Goal: Information Seeking & Learning: Learn about a topic

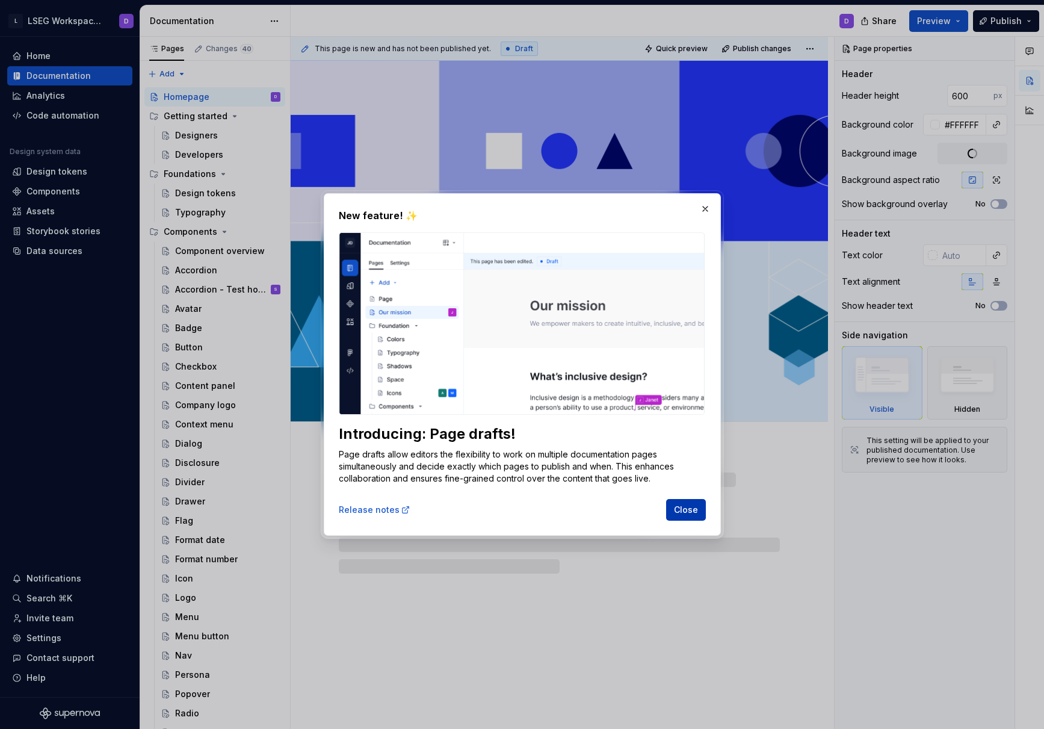
click at [685, 513] on span "Close" at bounding box center [686, 510] width 24 height 12
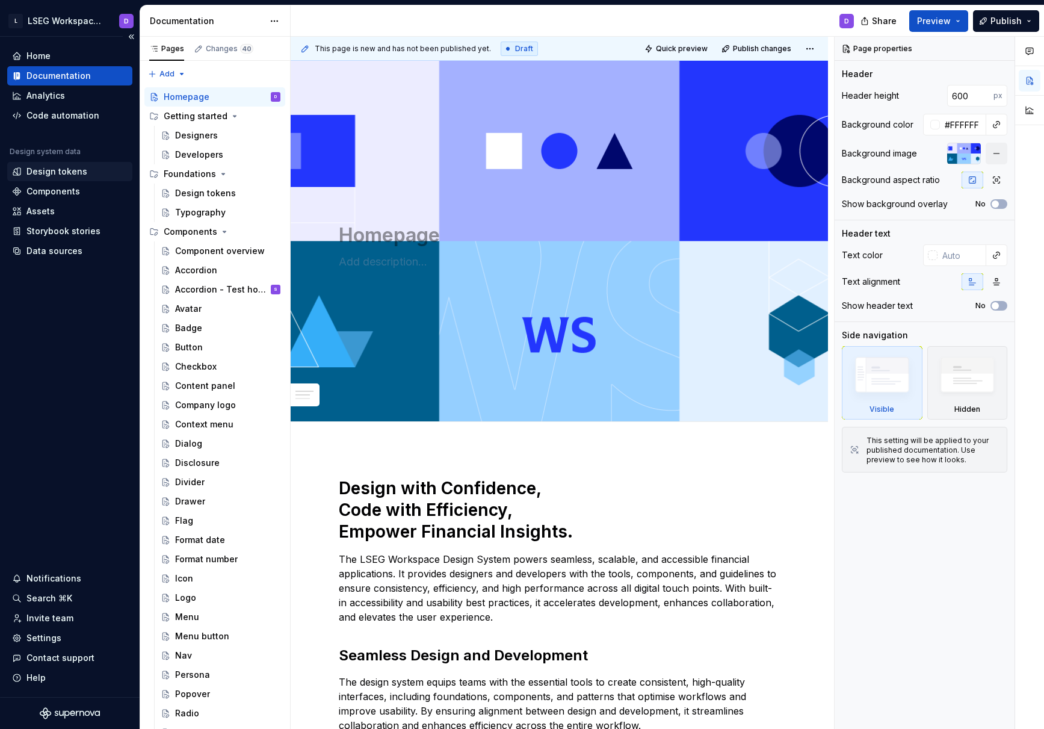
click at [62, 170] on div "Design tokens" at bounding box center [56, 171] width 61 height 12
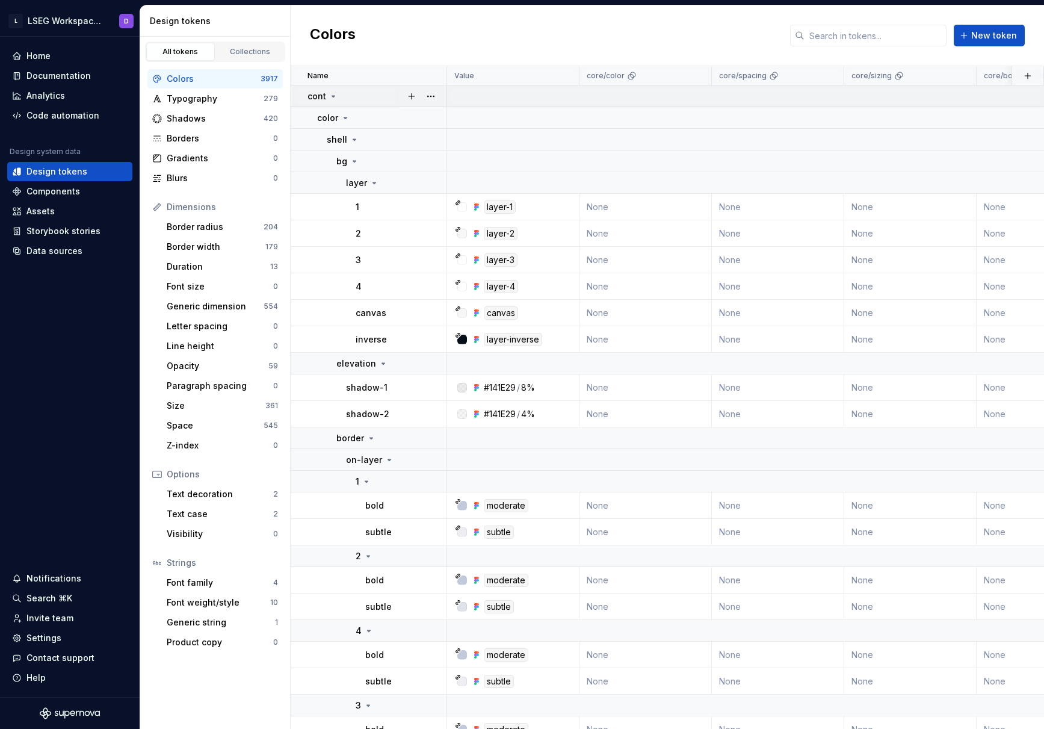
click at [332, 96] on icon at bounding box center [333, 96] width 3 height 1
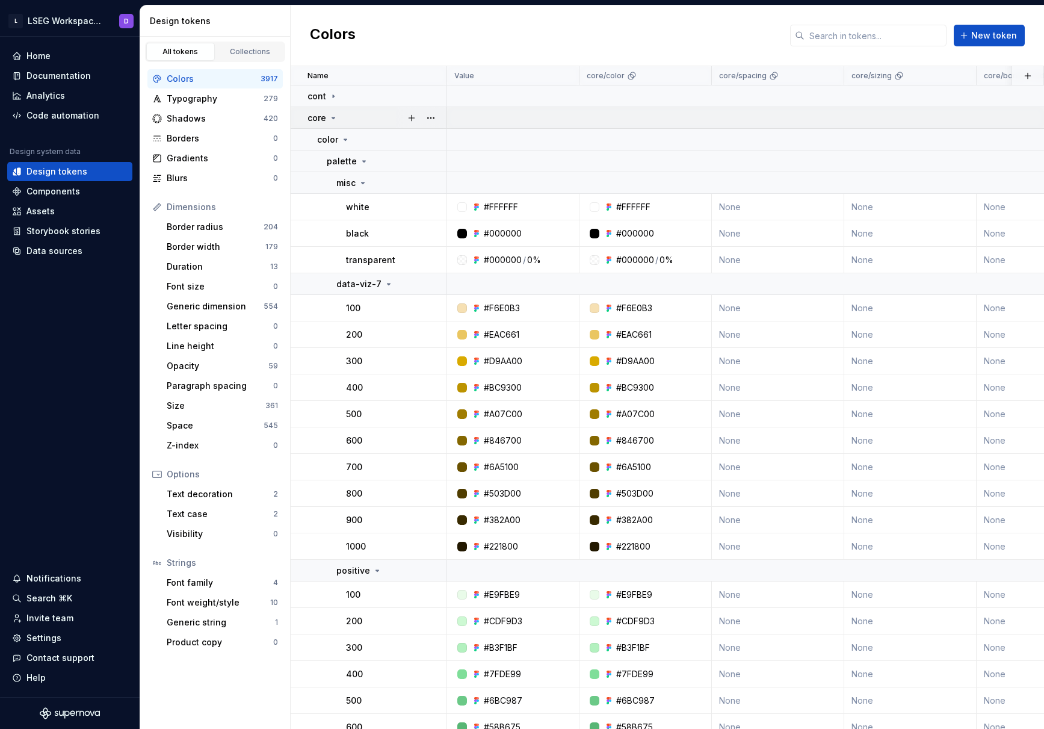
click at [335, 119] on icon at bounding box center [333, 118] width 10 height 10
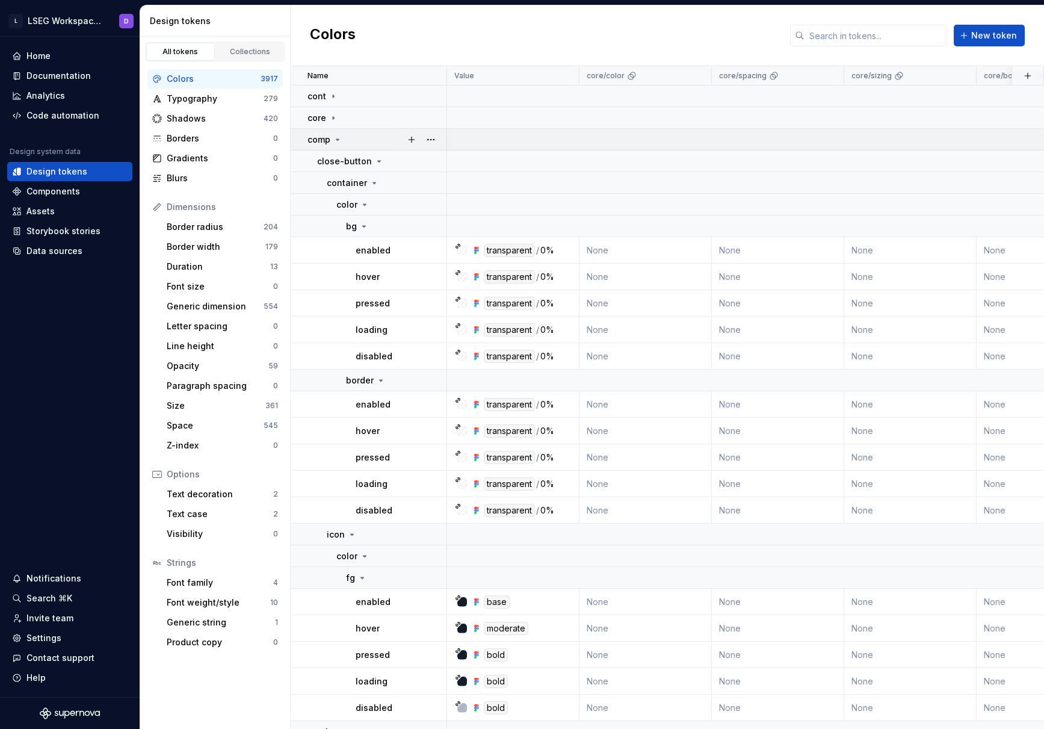
click at [337, 139] on icon at bounding box center [337, 139] width 3 height 1
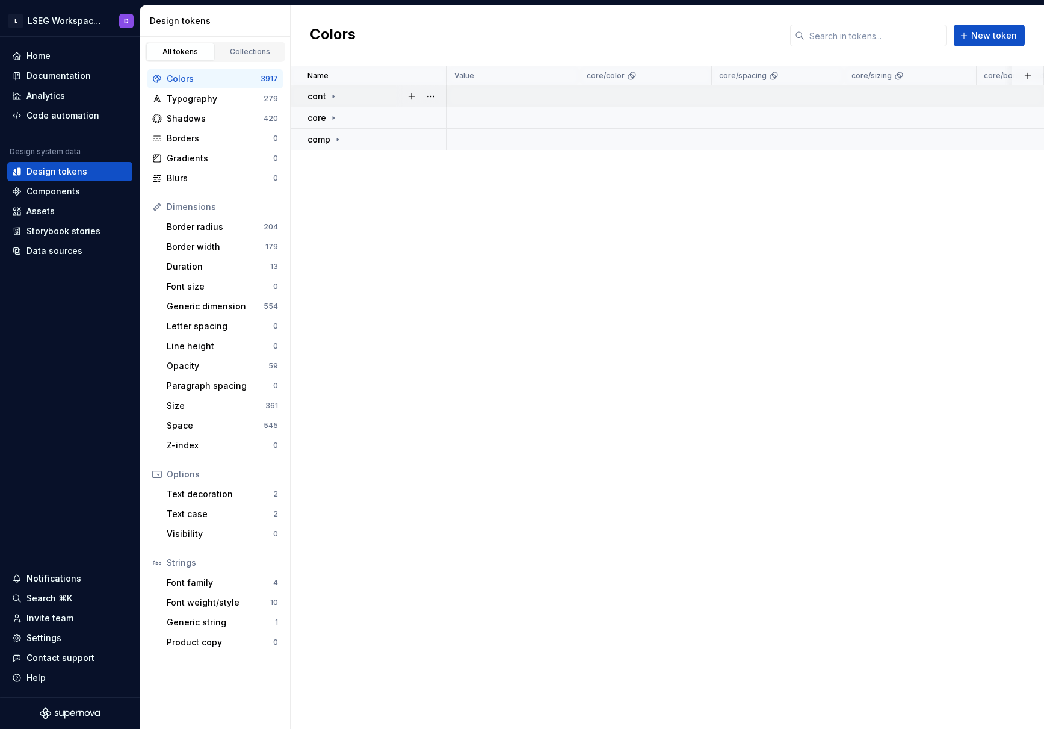
click at [330, 96] on icon at bounding box center [333, 96] width 10 height 10
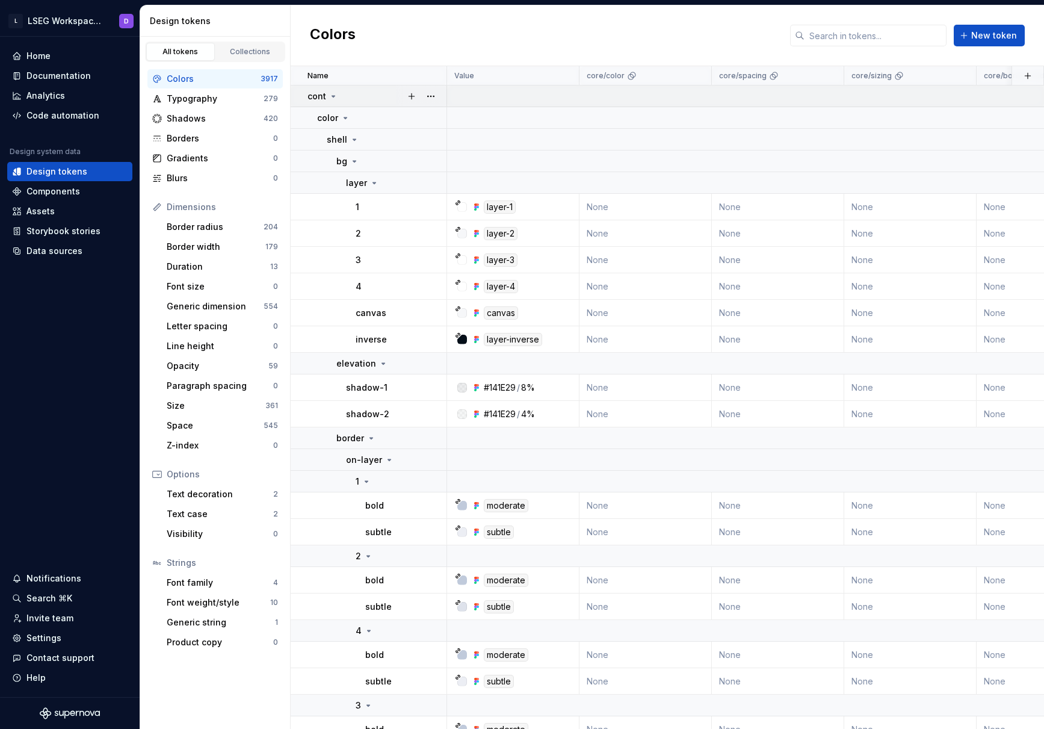
click at [332, 97] on icon at bounding box center [333, 96] width 10 height 10
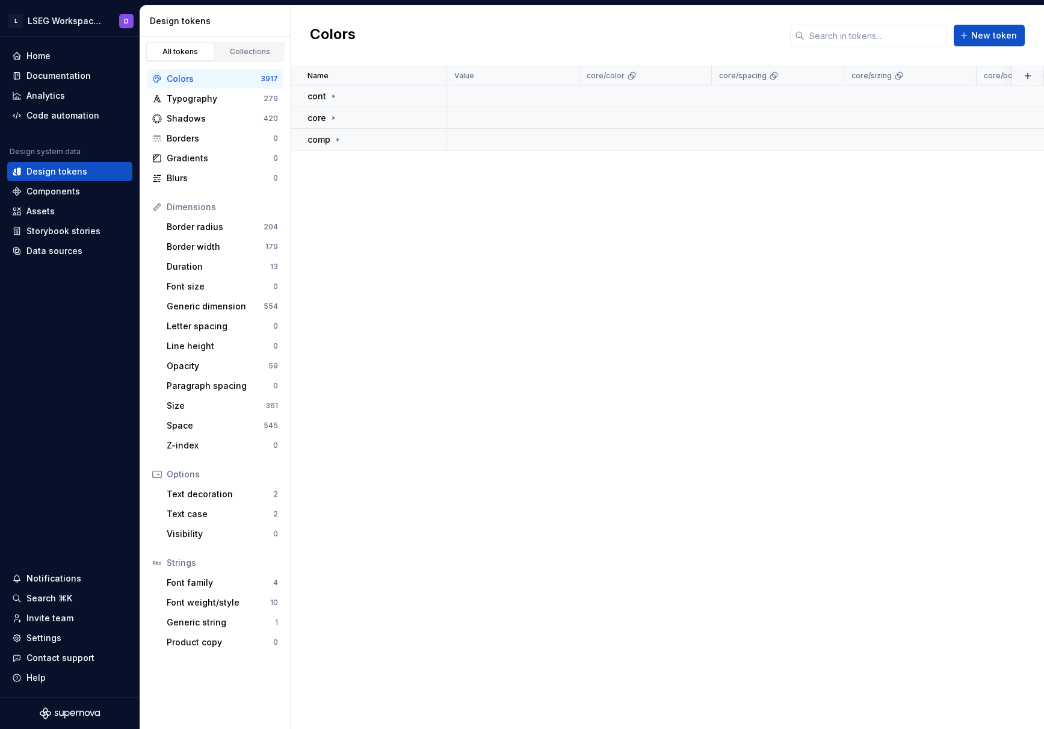
click at [382, 216] on div "Name Value core/color core/spacing core/sizing core/border-width core/radius co…" at bounding box center [667, 397] width 753 height 662
click at [55, 57] on div "Home" at bounding box center [70, 56] width 116 height 12
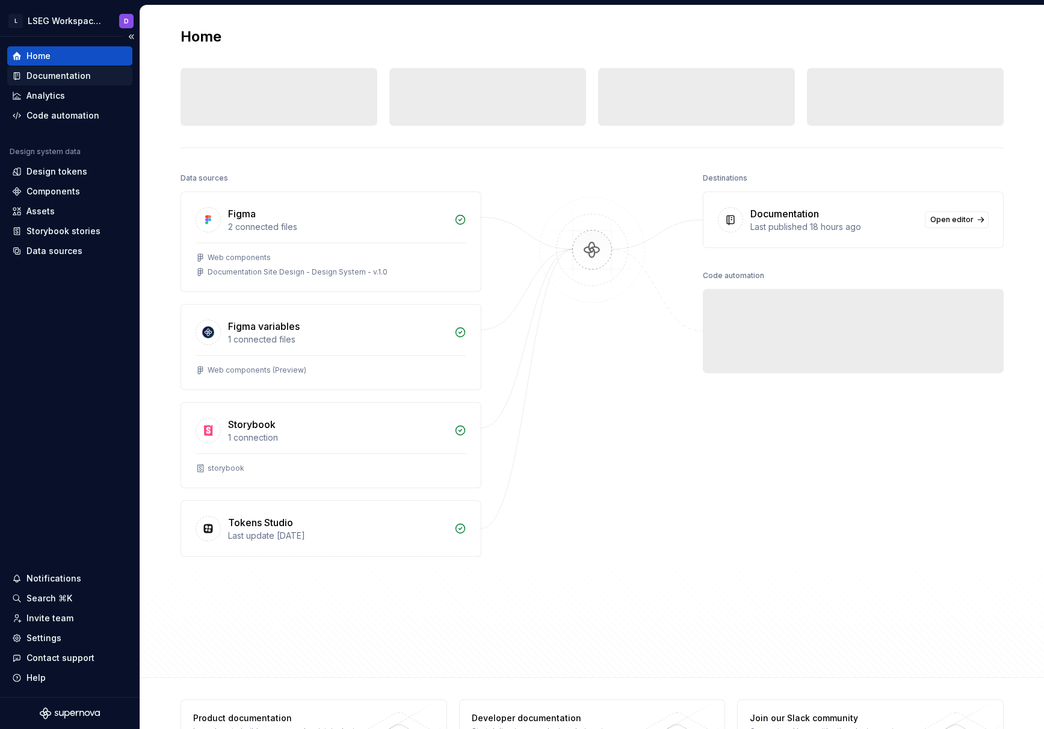
click at [64, 77] on div "Documentation" at bounding box center [58, 76] width 64 height 12
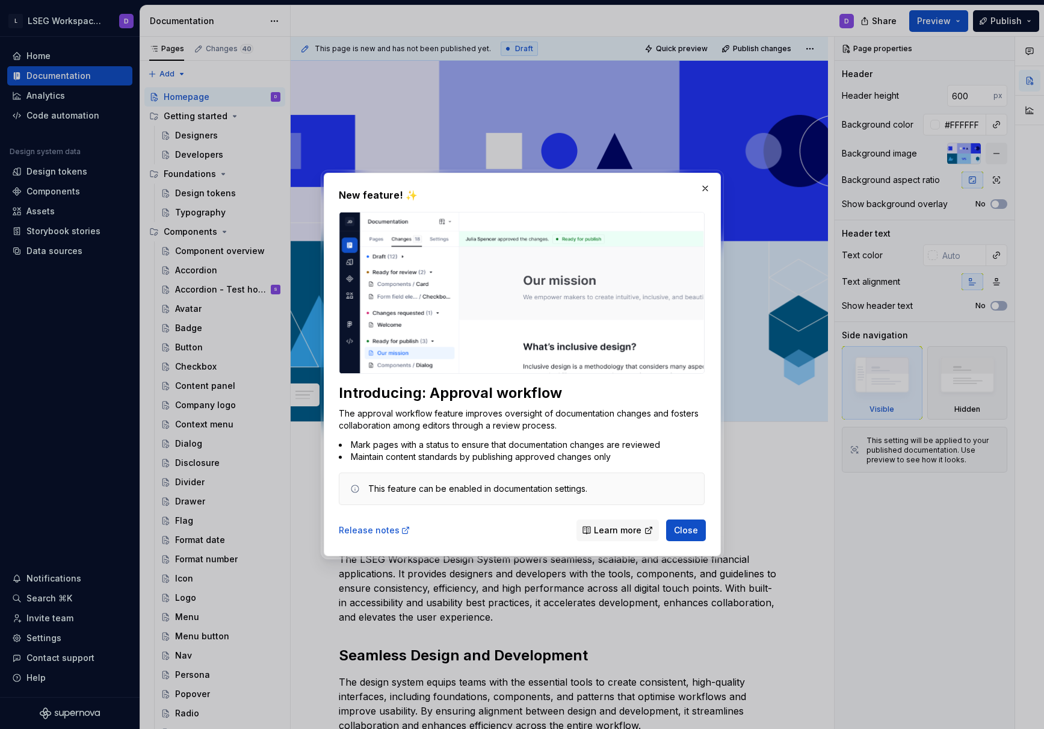
click at [688, 532] on span "Close" at bounding box center [686, 530] width 24 height 12
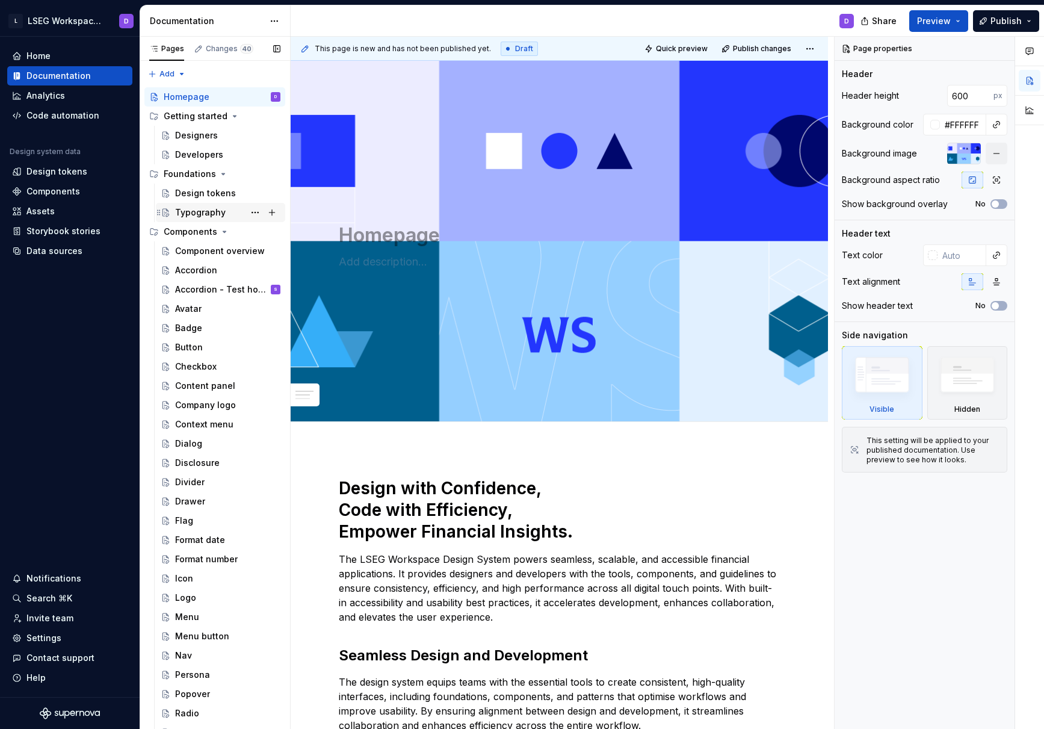
click at [205, 214] on div "Typography" at bounding box center [200, 212] width 51 height 12
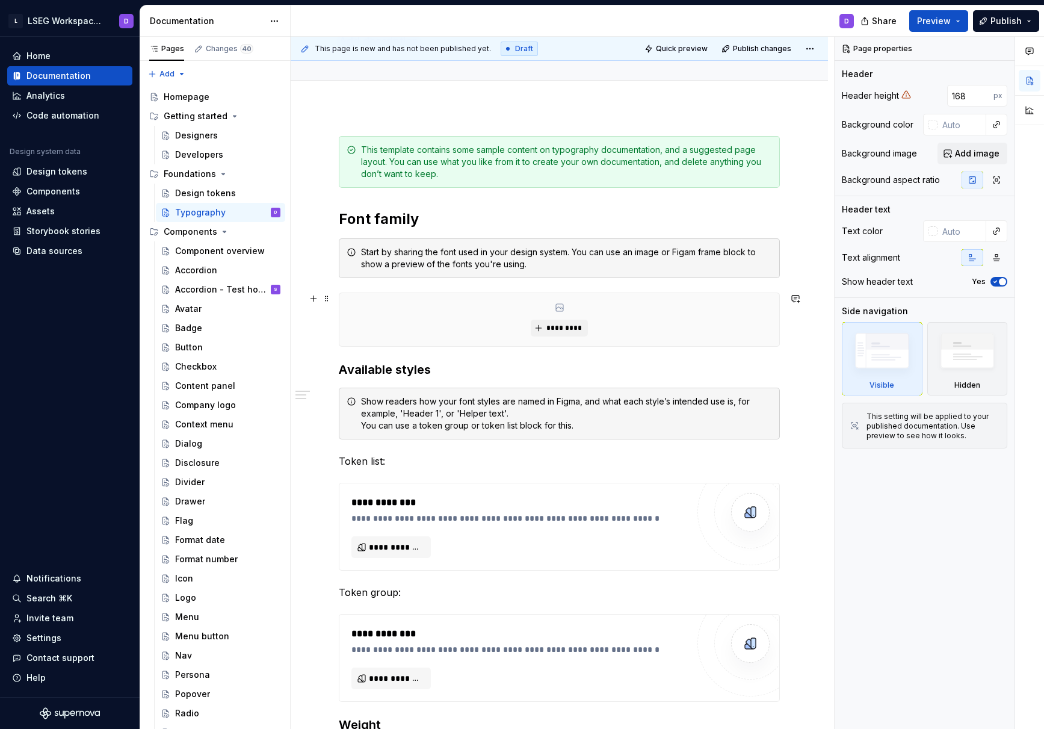
scroll to position [114, 0]
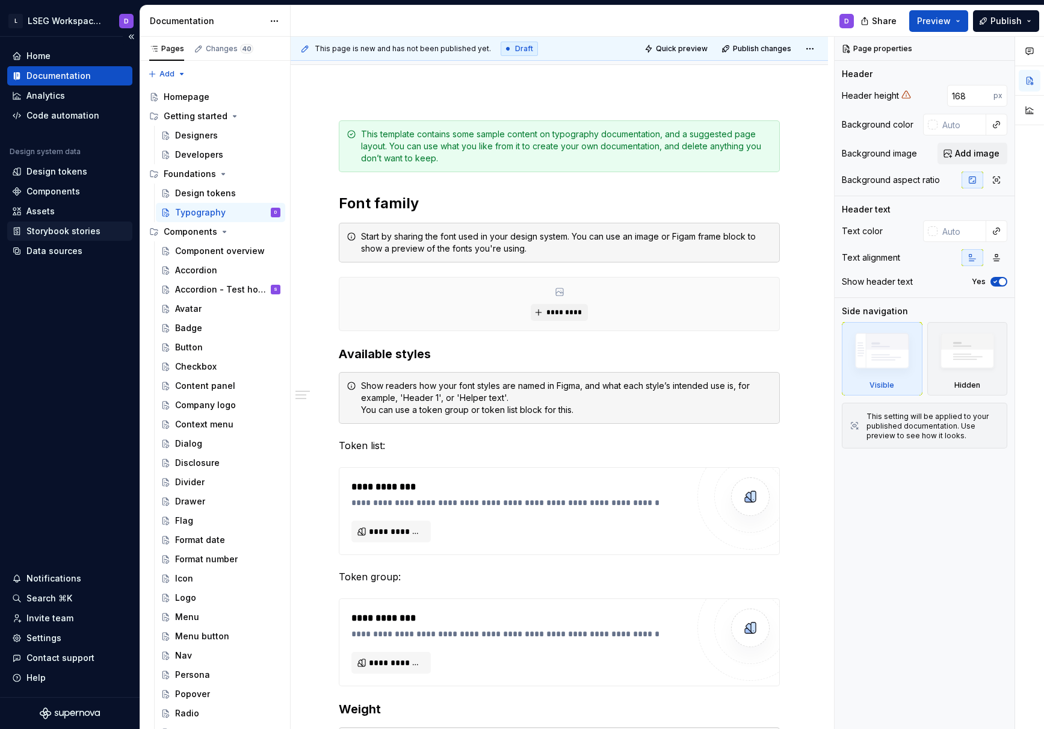
type textarea "*"
click at [69, 232] on div "Storybook stories" at bounding box center [63, 231] width 74 height 12
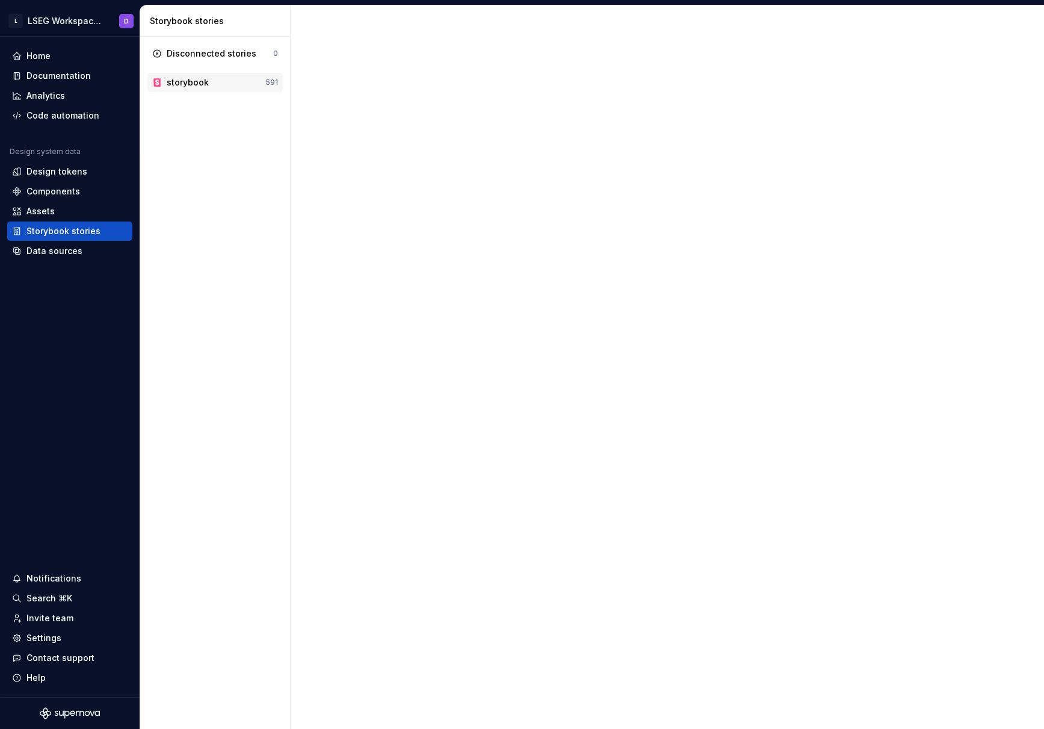
click at [198, 79] on div "storybook" at bounding box center [188, 82] width 42 height 12
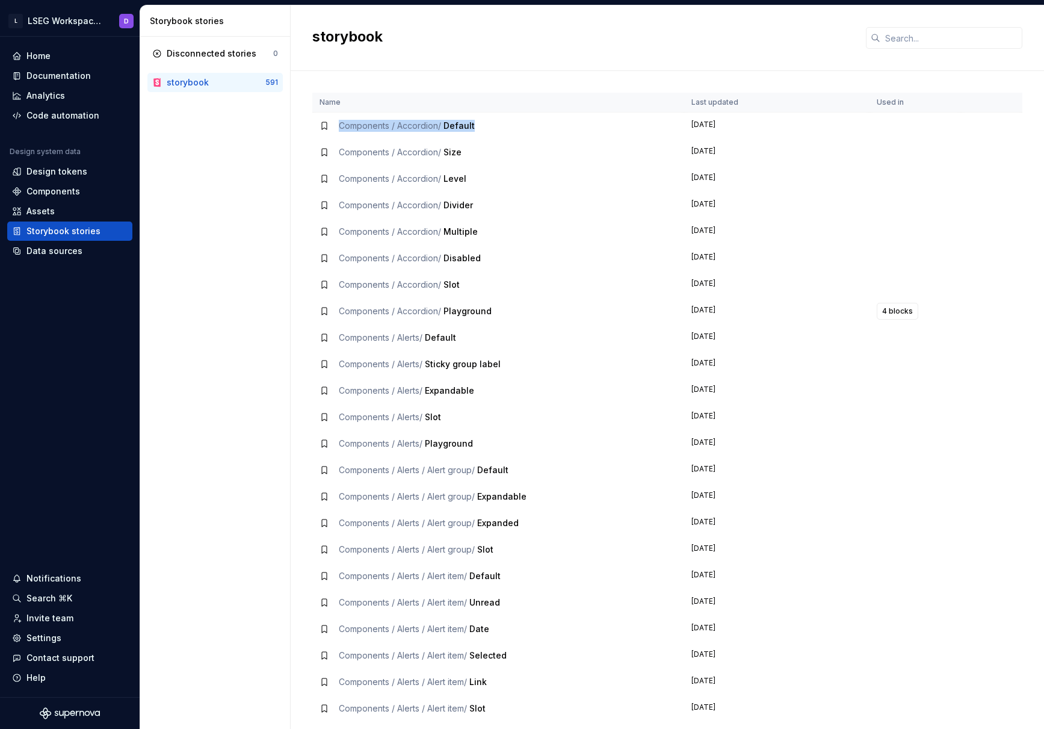
drag, startPoint x: 339, startPoint y: 123, endPoint x: 481, endPoint y: 130, distance: 142.1
click at [481, 130] on div "Components / Accordion / Default" at bounding box center [497, 126] width 357 height 12
drag, startPoint x: 310, startPoint y: 36, endPoint x: 393, endPoint y: 39, distance: 83.7
click at [393, 39] on div "storybook" at bounding box center [667, 38] width 753 height 66
click at [230, 233] on div "Disconnected stories 0 storybook 591" at bounding box center [215, 383] width 150 height 692
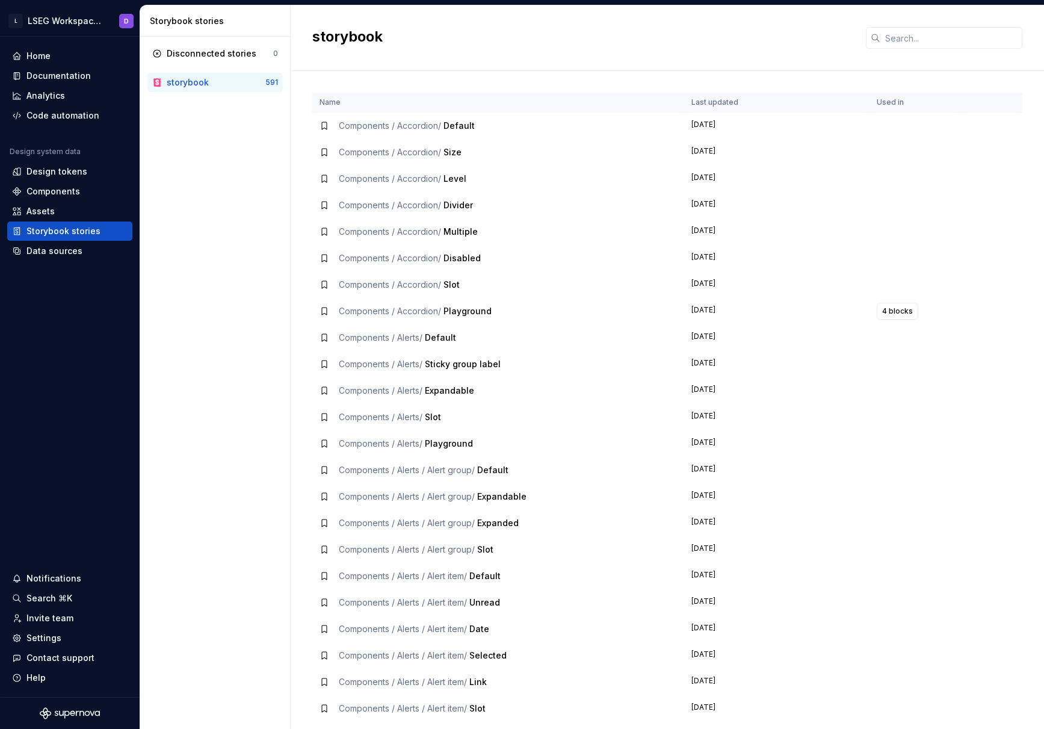
click at [221, 196] on div "Disconnected stories 0 storybook 591" at bounding box center [215, 383] width 150 height 692
click at [324, 126] on icon at bounding box center [324, 126] width 10 height 10
click at [412, 180] on span "Components / Accordion /" at bounding box center [390, 178] width 102 height 10
click at [339, 156] on div "Components / Accordion / Size" at bounding box center [497, 152] width 357 height 12
click at [205, 86] on div "storybook" at bounding box center [188, 82] width 42 height 12
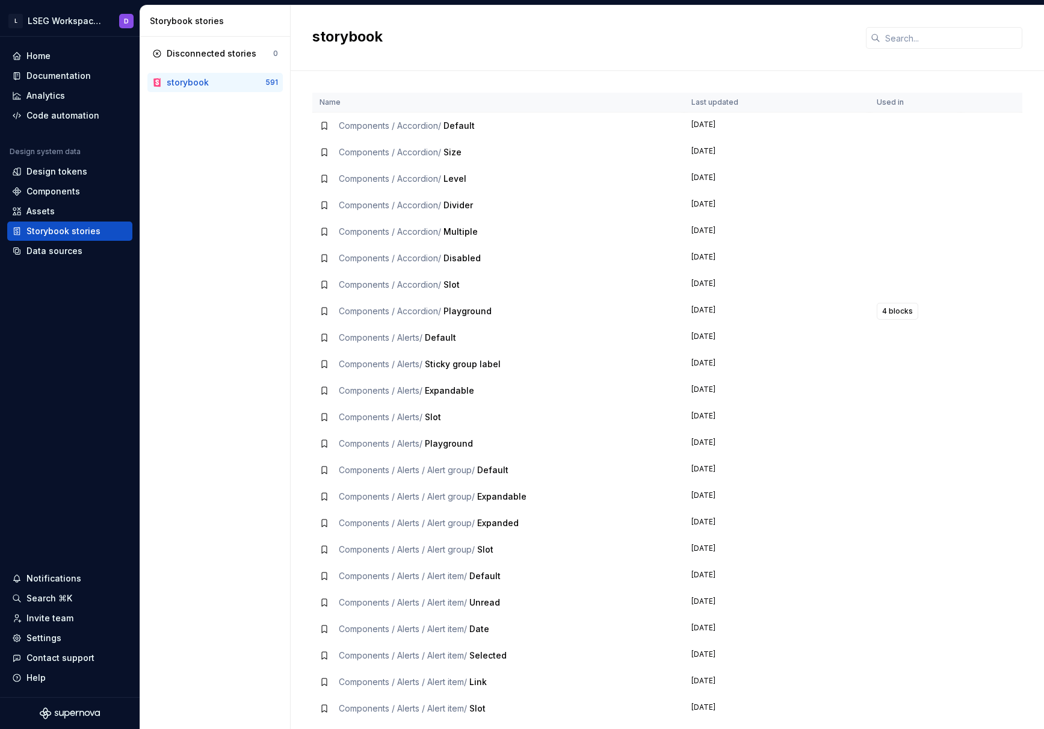
click at [599, 164] on td "Components / Accordion / Size" at bounding box center [498, 152] width 372 height 26
click at [772, 199] on td "[DATE]" at bounding box center [776, 205] width 185 height 26
drag, startPoint x: 923, startPoint y: 201, endPoint x: 923, endPoint y: 209, distance: 8.4
click at [923, 201] on td at bounding box center [914, 205] width 91 height 26
click at [774, 234] on td "[DATE]" at bounding box center [776, 231] width 185 height 26
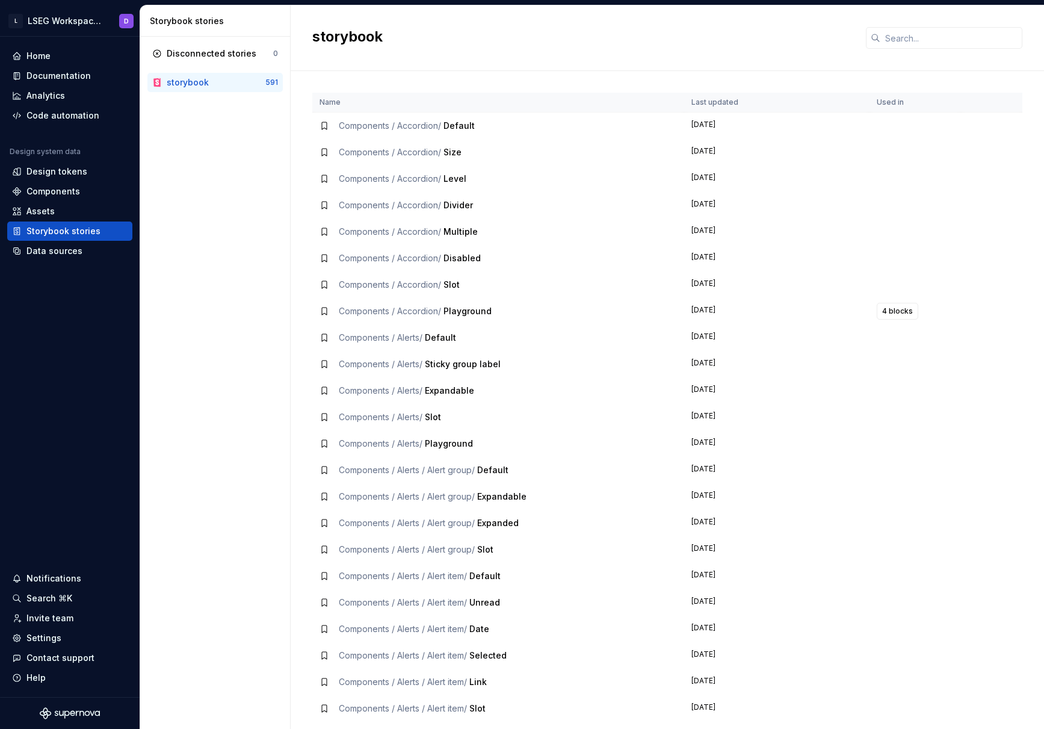
click at [472, 212] on td "Components / Accordion / Divider" at bounding box center [498, 205] width 372 height 26
click at [419, 324] on td "Components / Alerts / Default" at bounding box center [498, 337] width 372 height 26
drag, startPoint x: 445, startPoint y: 448, endPoint x: 455, endPoint y: 479, distance: 32.5
click at [445, 440] on span "Playground" at bounding box center [449, 443] width 48 height 10
drag, startPoint x: 465, startPoint y: 484, endPoint x: 466, endPoint y: 473, distance: 10.3
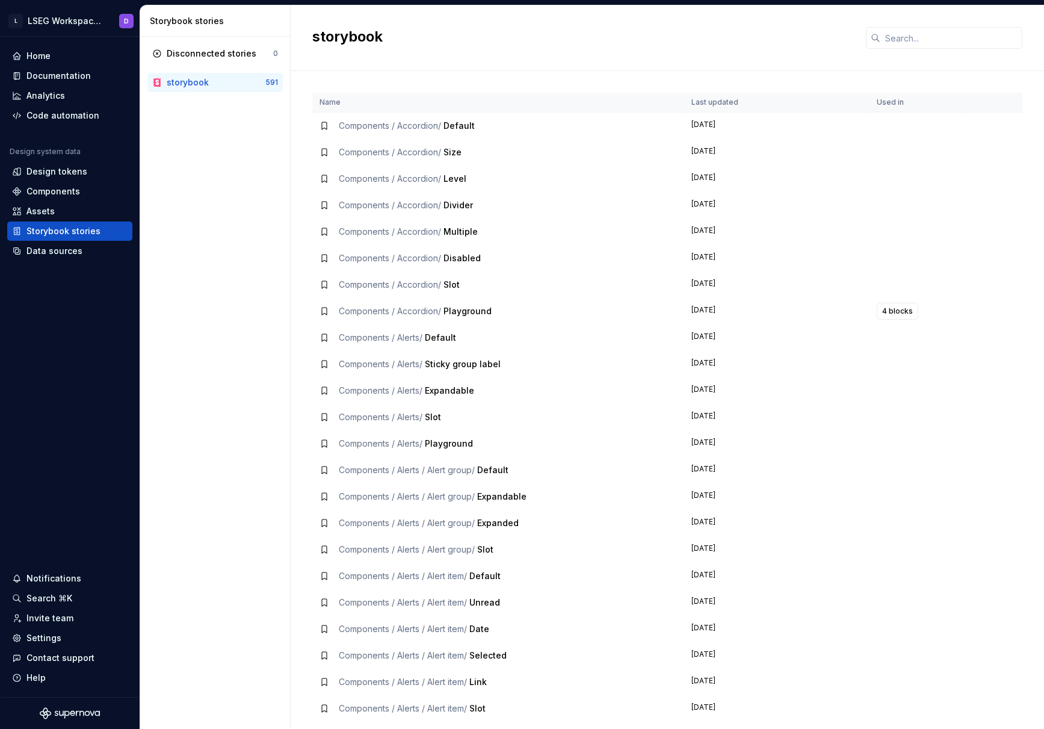
click at [236, 235] on div "Disconnected stories 0 storybook 591" at bounding box center [215, 383] width 150 height 692
click at [939, 235] on td at bounding box center [914, 231] width 91 height 26
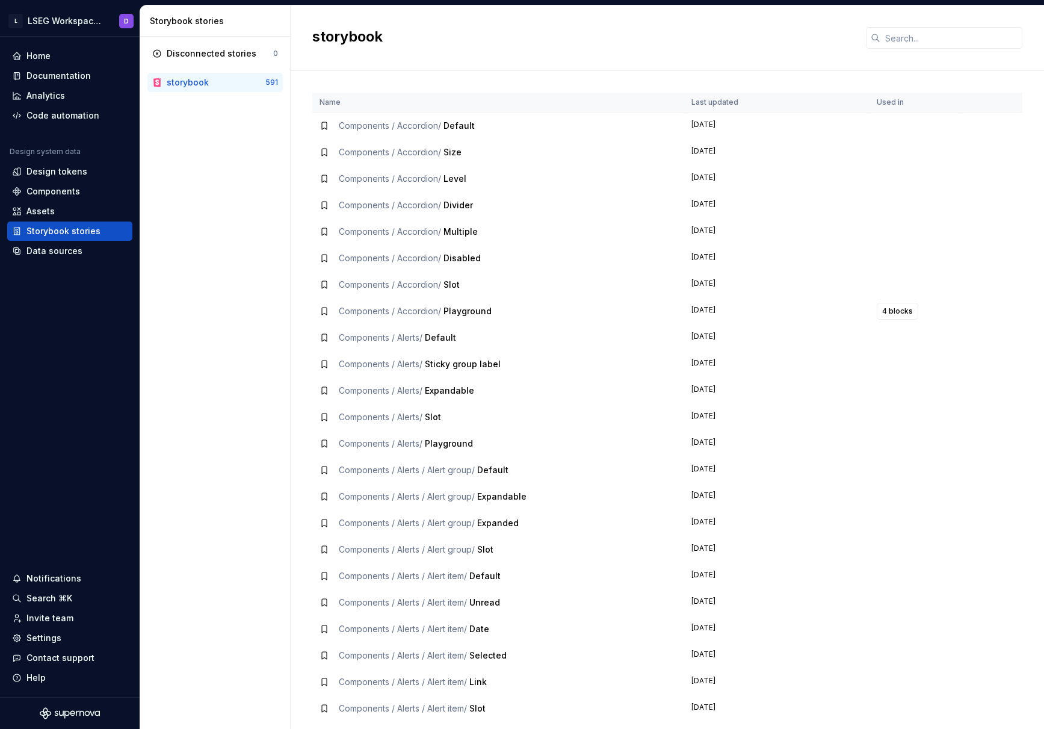
click at [821, 253] on td "[DATE]" at bounding box center [776, 258] width 185 height 26
drag, startPoint x: 760, startPoint y: 281, endPoint x: 833, endPoint y: 289, distance: 73.2
click at [761, 281] on td "[DATE]" at bounding box center [776, 284] width 185 height 26
click at [887, 315] on span "4 blocks" at bounding box center [897, 311] width 31 height 10
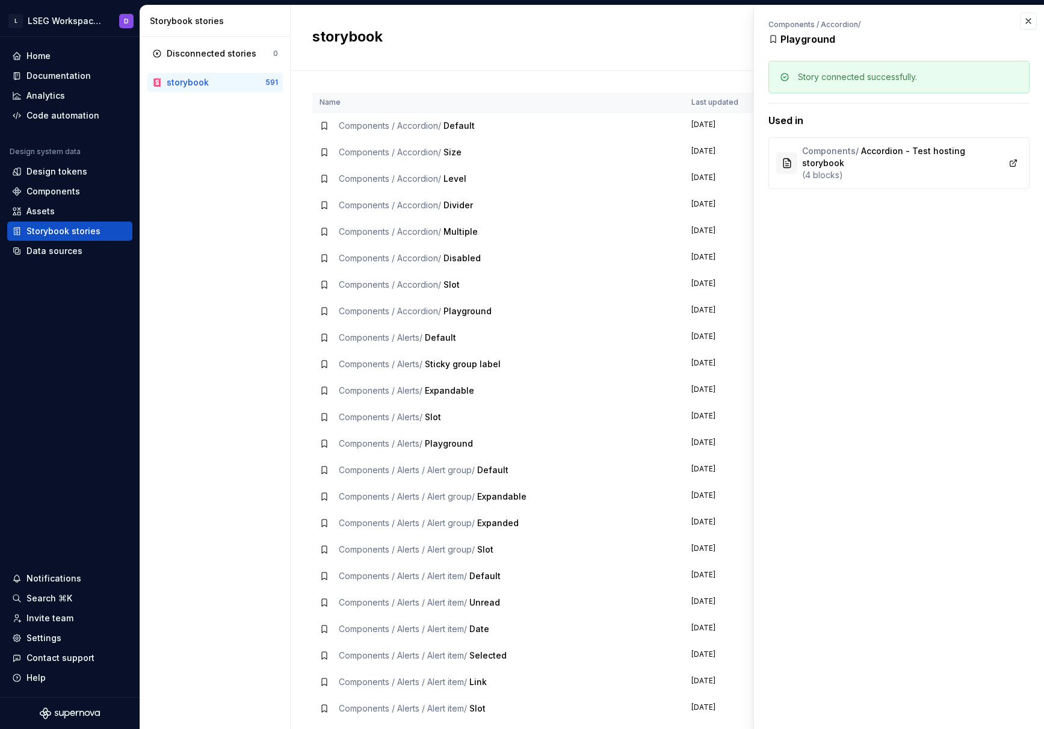
drag, startPoint x: 1026, startPoint y: 13, endPoint x: 1014, endPoint y: 15, distance: 12.8
click at [1026, 14] on button "button" at bounding box center [1028, 21] width 17 height 17
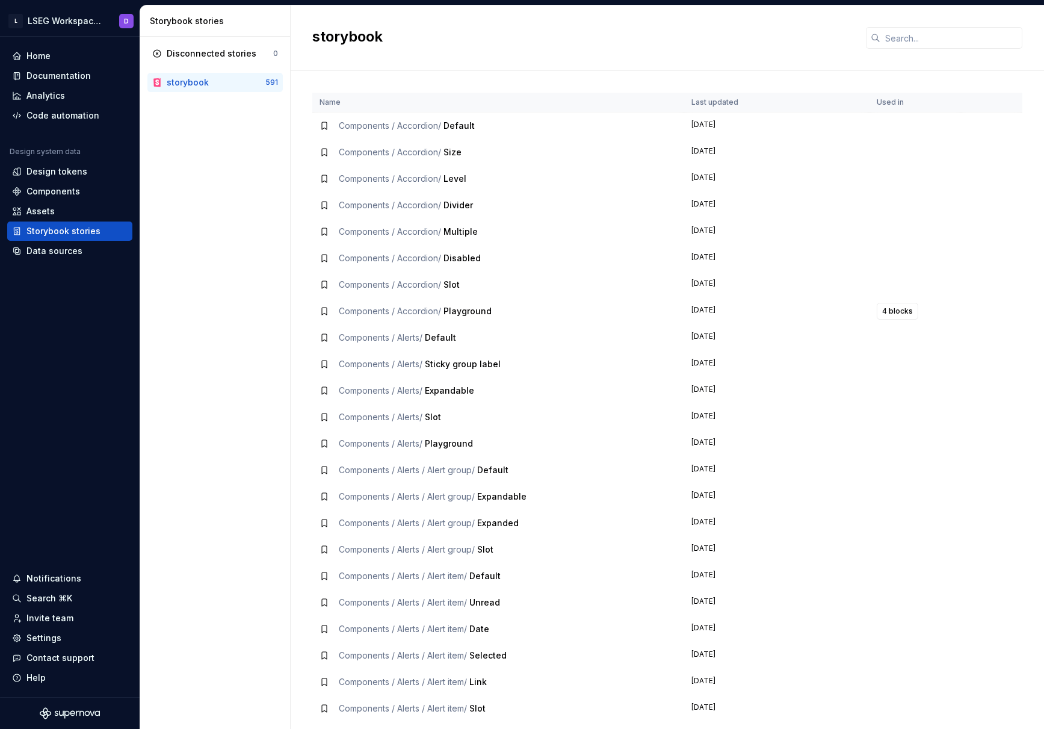
click at [244, 307] on div "Disconnected stories 0 storybook 591" at bounding box center [215, 383] width 150 height 692
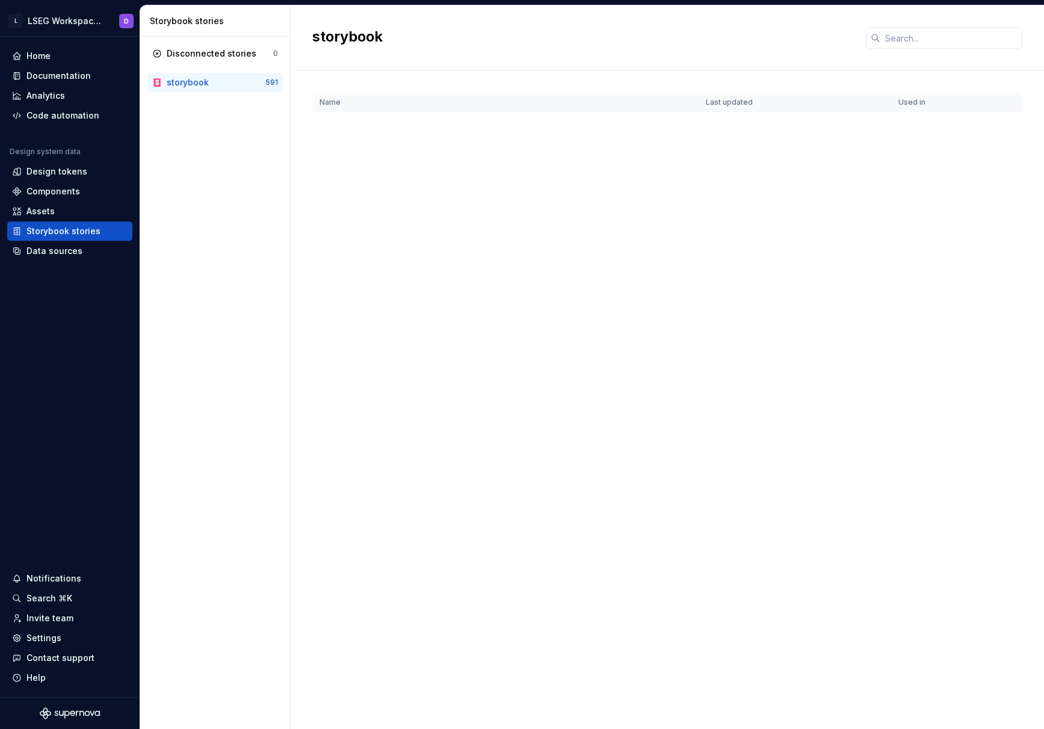
scroll to position [13953, 0]
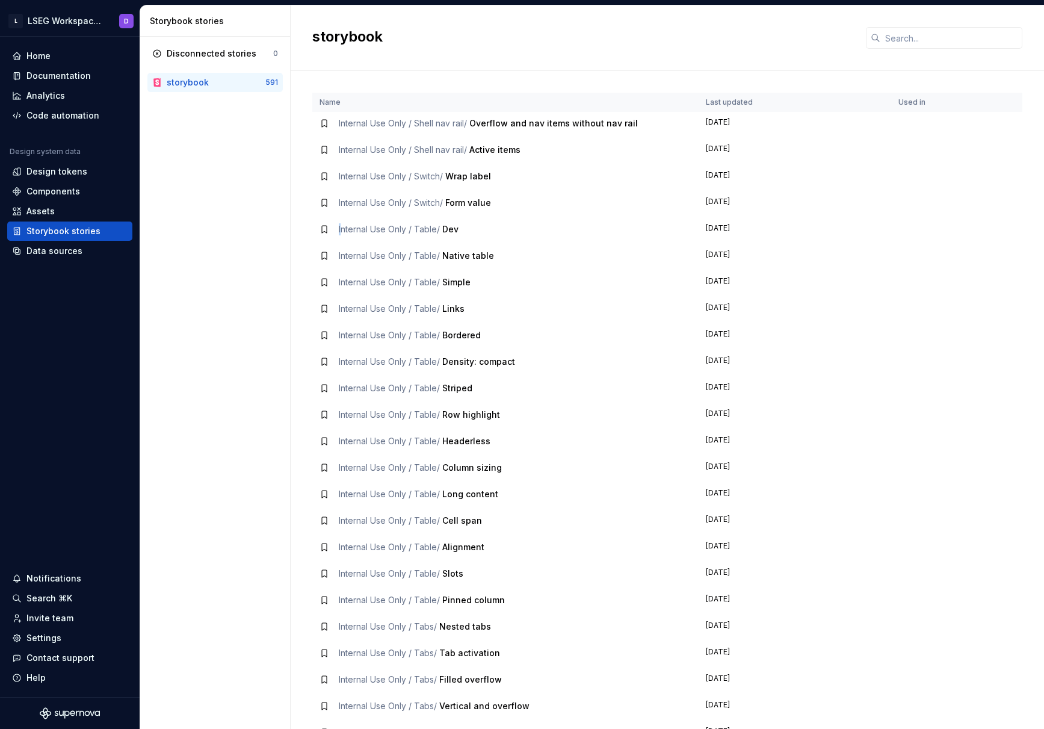
drag, startPoint x: 341, startPoint y: 230, endPoint x: 409, endPoint y: 223, distance: 68.4
click at [409, 224] on span "Internal Use Only / Table /" at bounding box center [389, 229] width 101 height 10
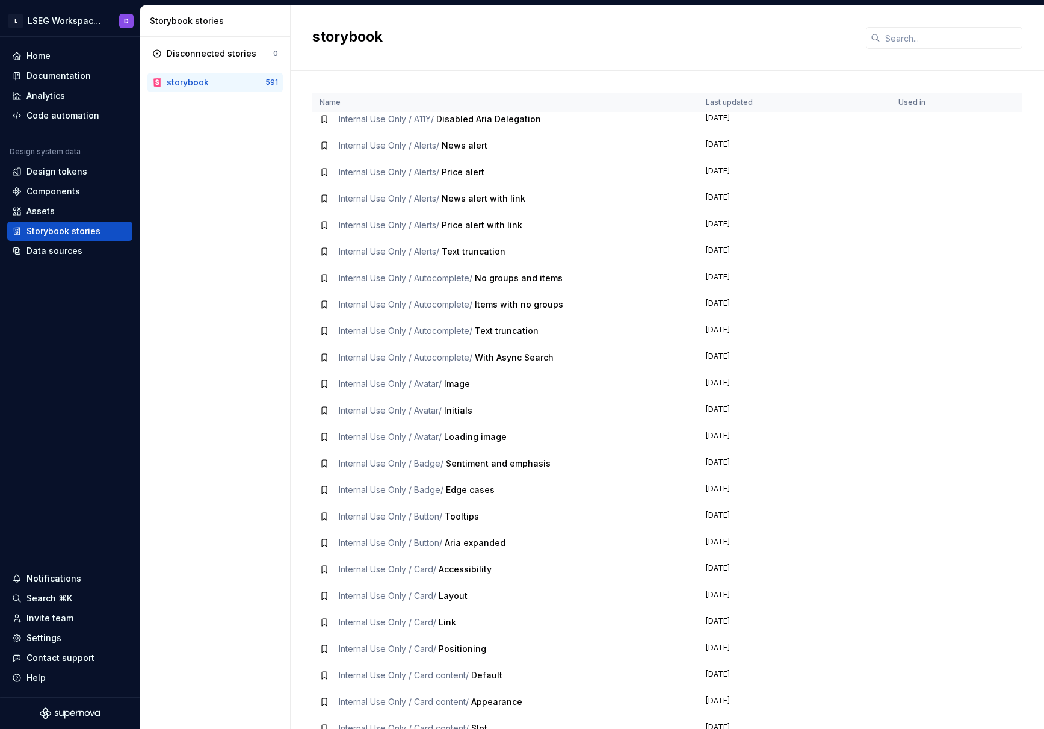
scroll to position [10989, 0]
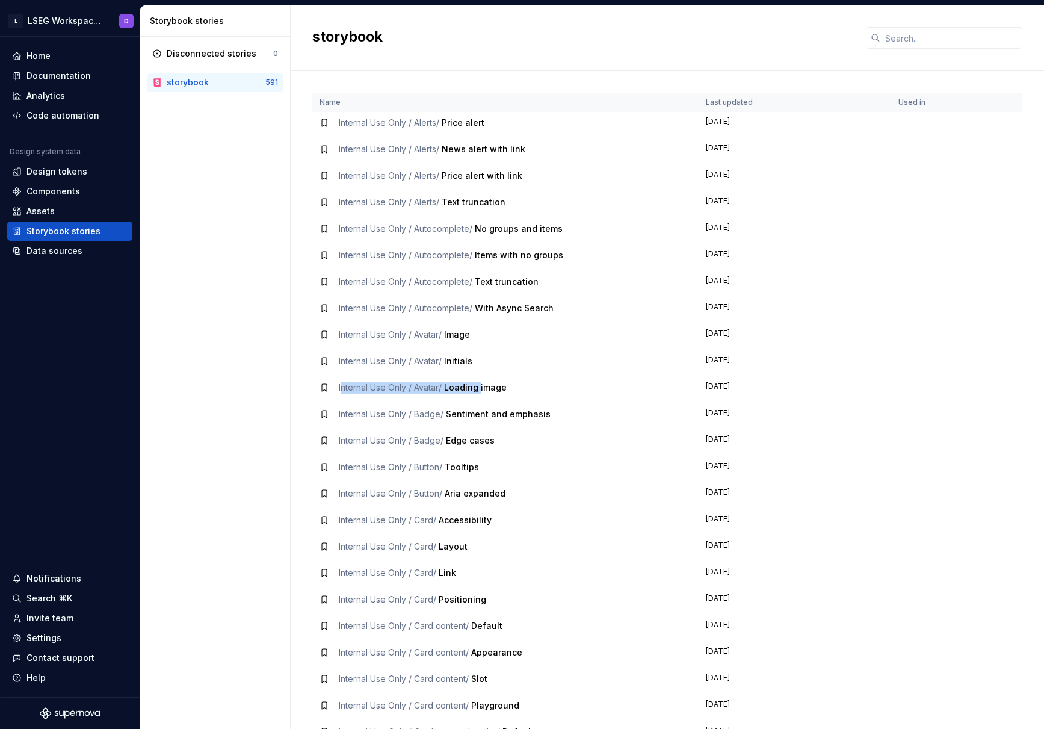
drag, startPoint x: 340, startPoint y: 387, endPoint x: 483, endPoint y: 392, distance: 143.2
click at [483, 392] on div "Internal Use Only / Avatar / Loading image" at bounding box center [423, 387] width 168 height 12
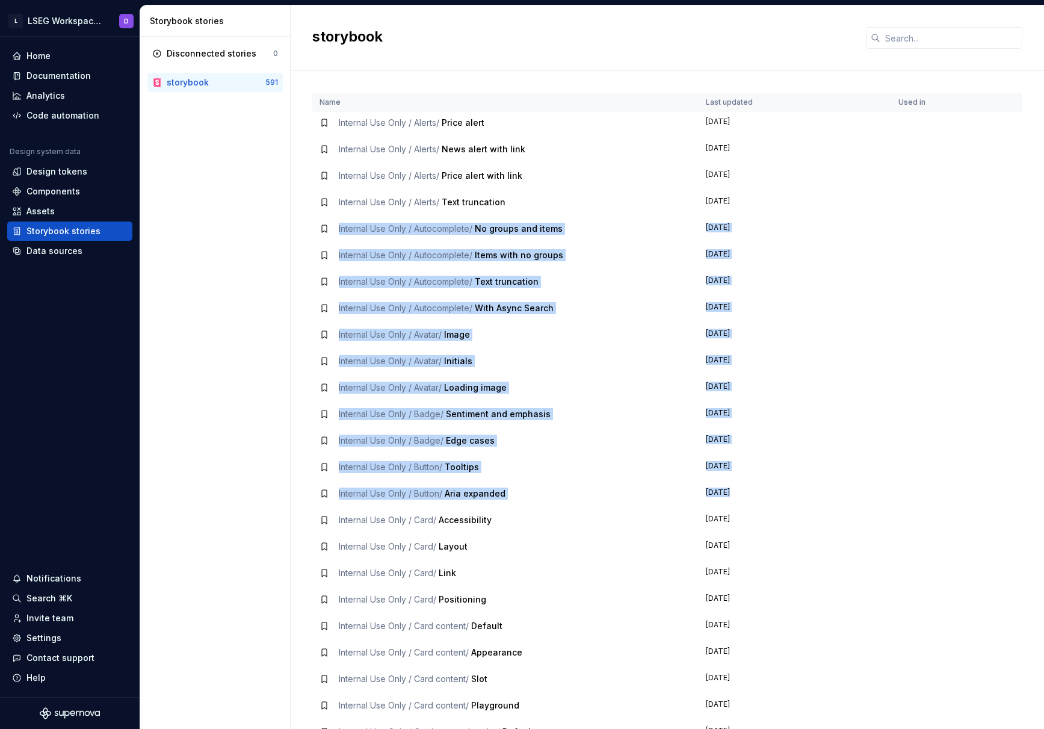
drag, startPoint x: 336, startPoint y: 229, endPoint x: 515, endPoint y: 513, distance: 336.0
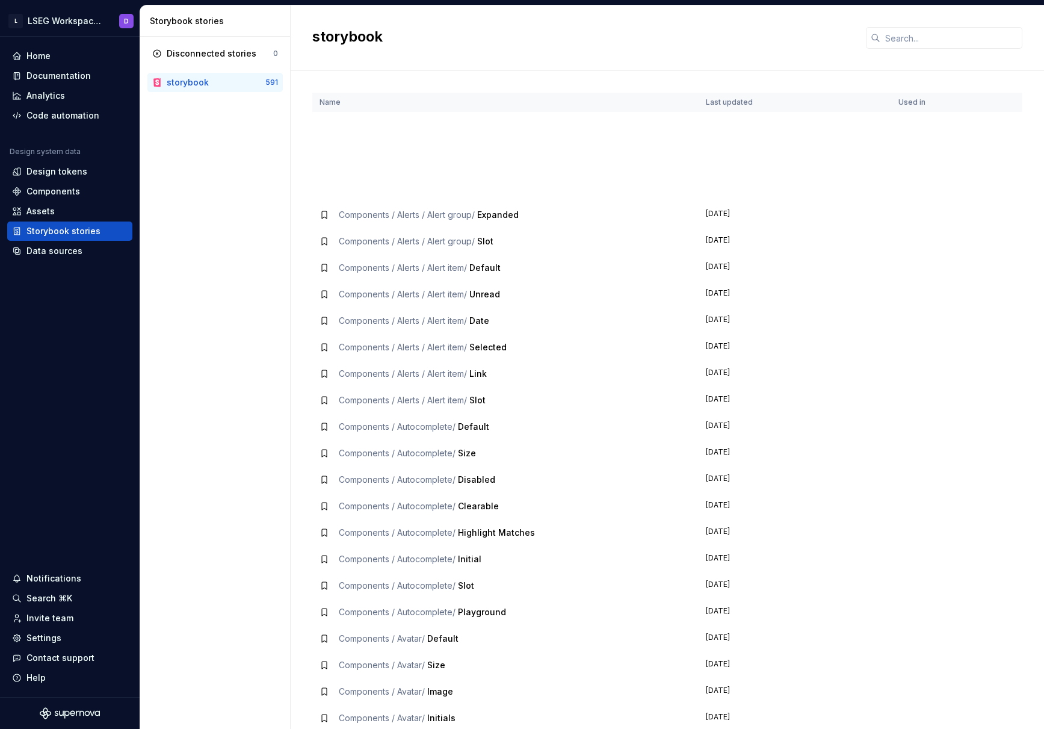
scroll to position [0, 0]
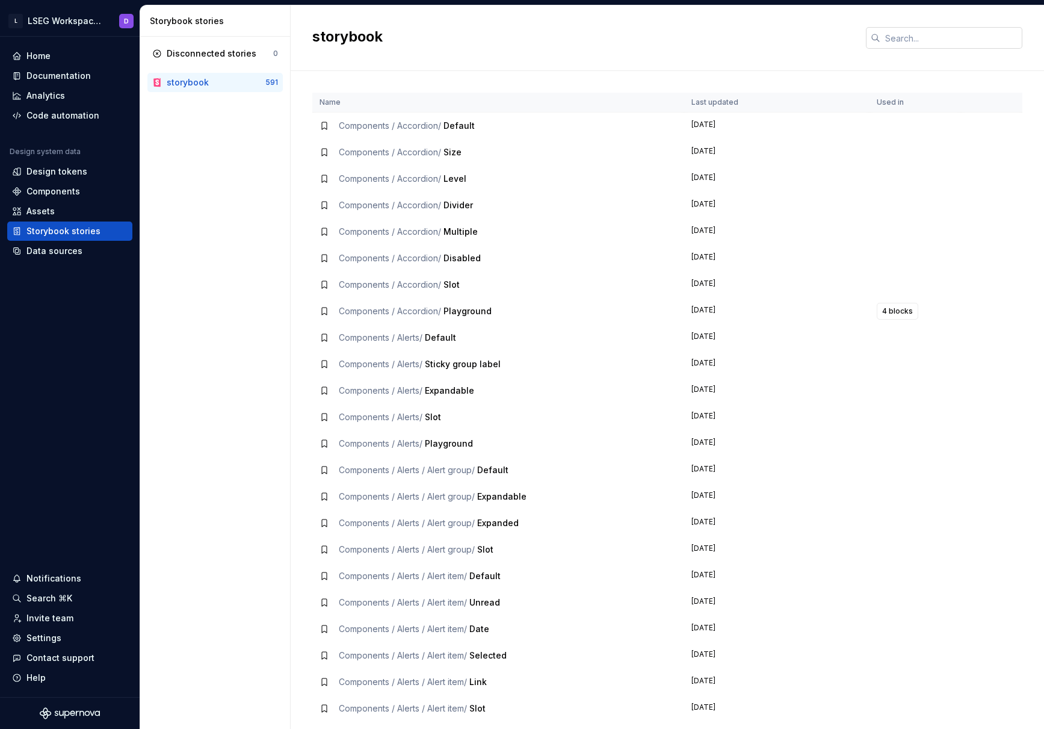
click at [935, 35] on input "text" at bounding box center [951, 38] width 142 height 22
click at [232, 350] on div "Disconnected stories 0 storybook 591" at bounding box center [215, 383] width 150 height 692
click at [227, 286] on div "Disconnected stories 0 storybook 591" at bounding box center [215, 383] width 150 height 692
click at [55, 55] on div "Home" at bounding box center [70, 56] width 116 height 12
